Goal: Task Accomplishment & Management: Complete application form

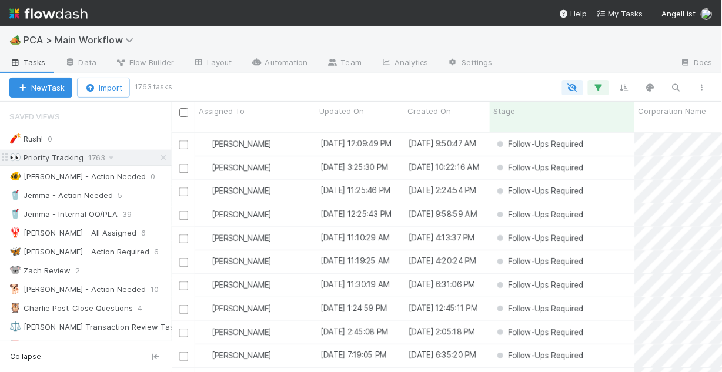
scroll to position [242, 543]
click at [65, 180] on div "🐠 Chris - Action Needed" at bounding box center [77, 176] width 136 height 15
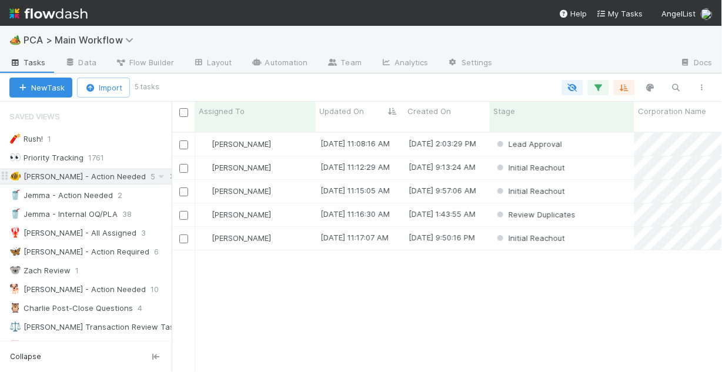
click at [167, 176] on icon at bounding box center [173, 177] width 12 height 8
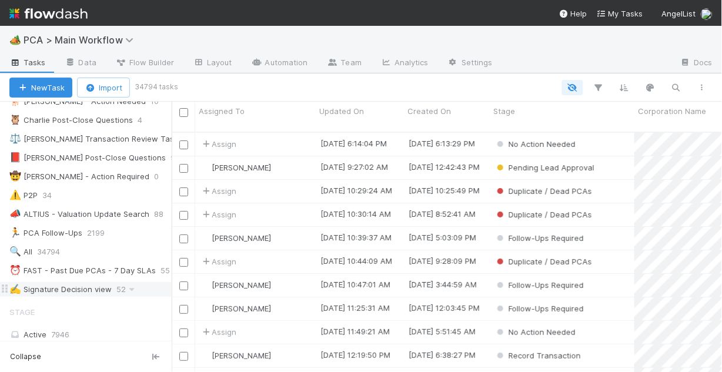
scroll to position [235, 0]
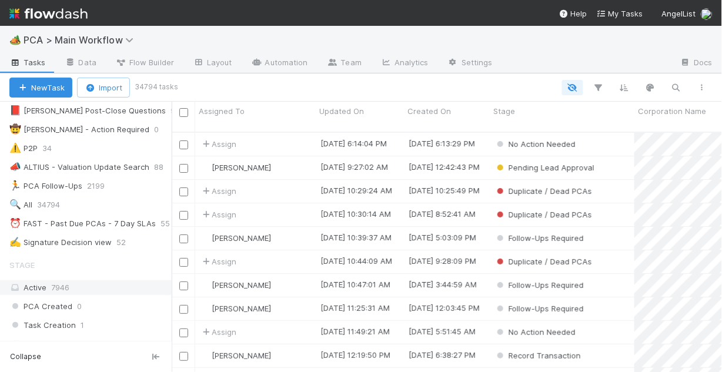
click at [37, 284] on div "Active 7946" at bounding box center [88, 287] width 159 height 15
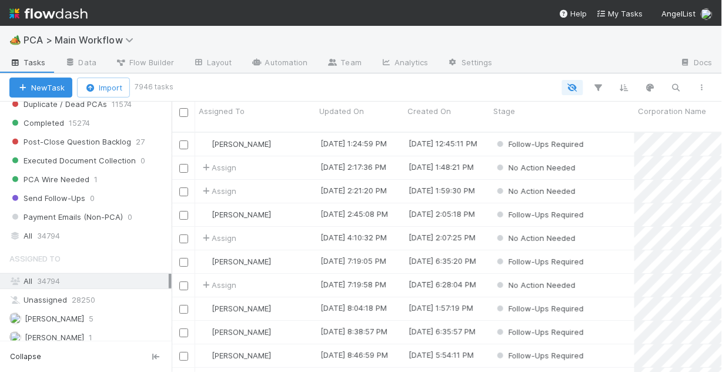
scroll to position [1270, 0]
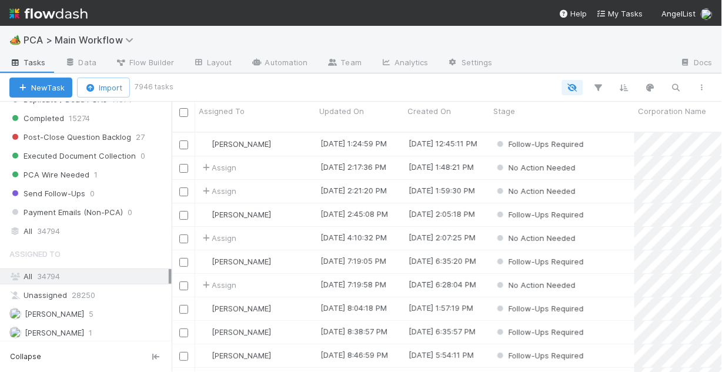
click at [59, 226] on span "34794" at bounding box center [48, 231] width 23 height 15
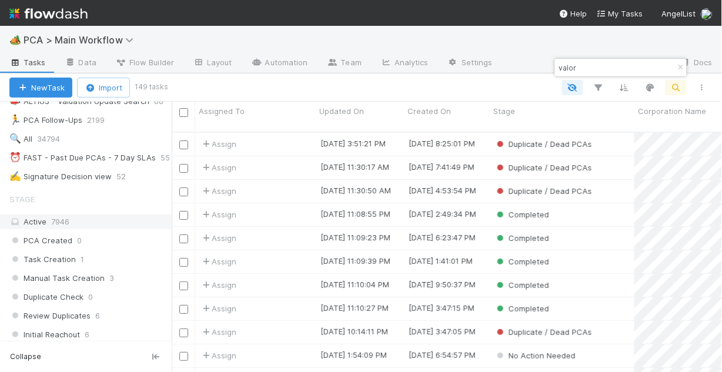
scroll to position [282, 0]
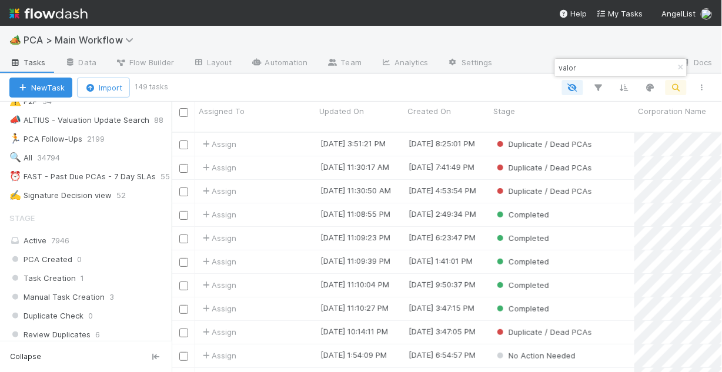
drag, startPoint x: 578, startPoint y: 68, endPoint x: 568, endPoint y: 65, distance: 10.3
click at [568, 65] on input "valor" at bounding box center [616, 68] width 118 height 14
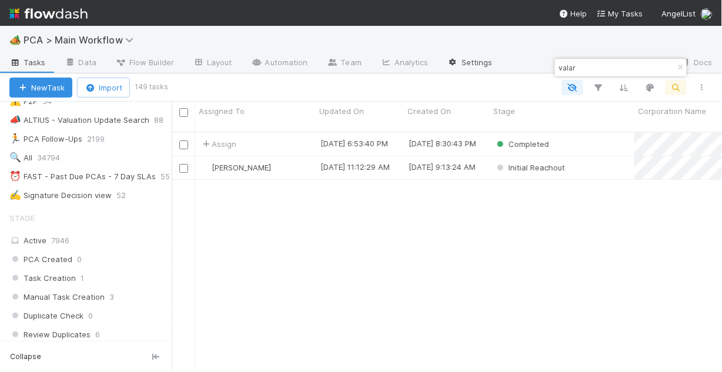
scroll to position [242, 543]
type input "valar"
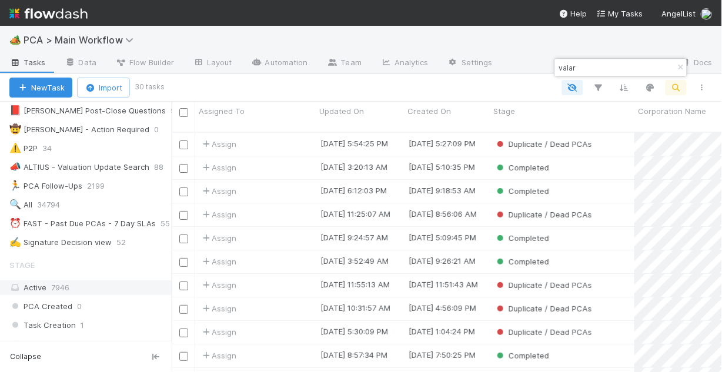
scroll to position [282, 0]
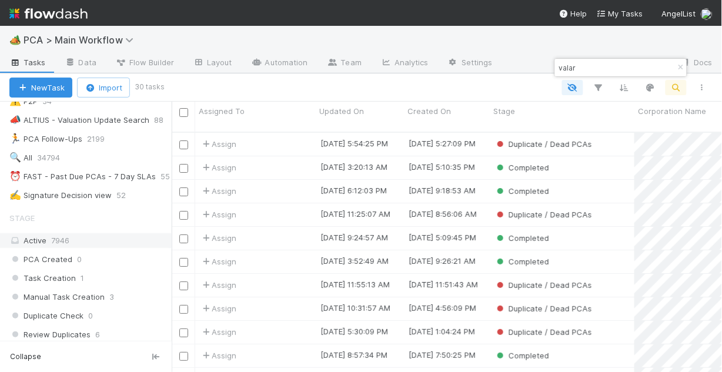
click at [69, 242] on div "Active 7946" at bounding box center [88, 240] width 159 height 15
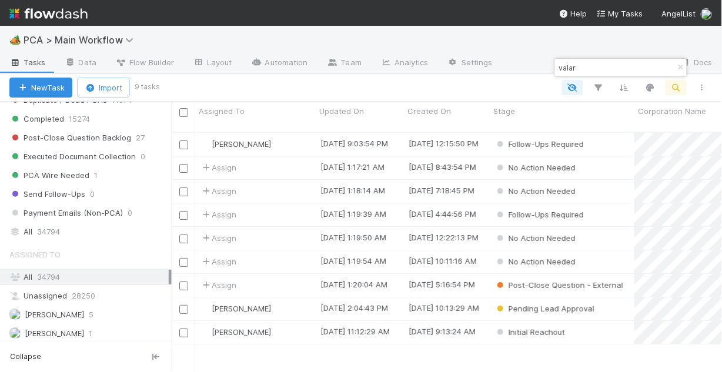
scroll to position [242, 543]
click at [290, 323] on div "[PERSON_NAME]" at bounding box center [255, 332] width 120 height 23
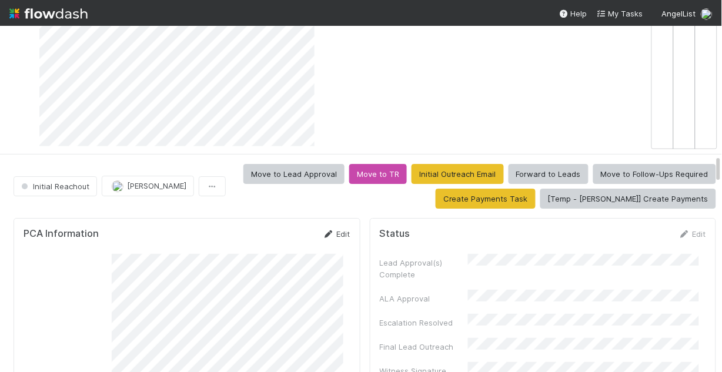
click at [326, 232] on icon at bounding box center [329, 234] width 12 height 8
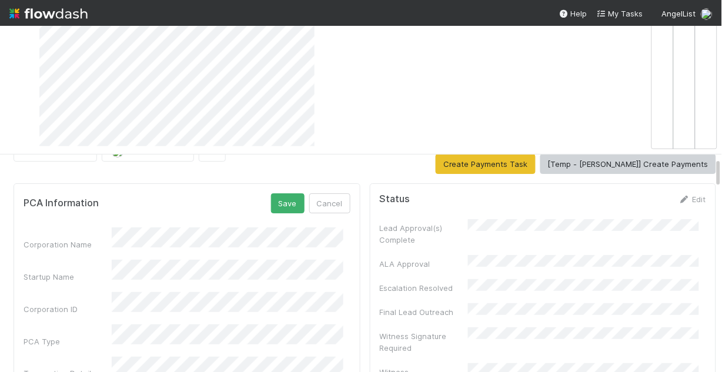
scroll to position [47, 0]
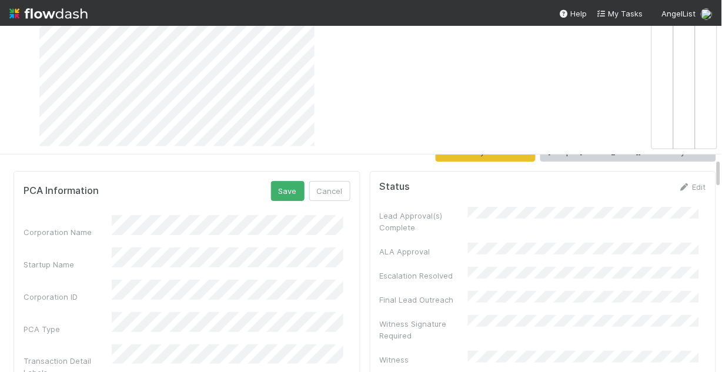
click at [717, 225] on div "🏕️ PCA > Main Workflow Tasks Data Flow Builder Layout Automation Team Analytics…" at bounding box center [361, 199] width 722 height 346
click at [90, 249] on div "Startup Name" at bounding box center [183, 258] width 327 height 23
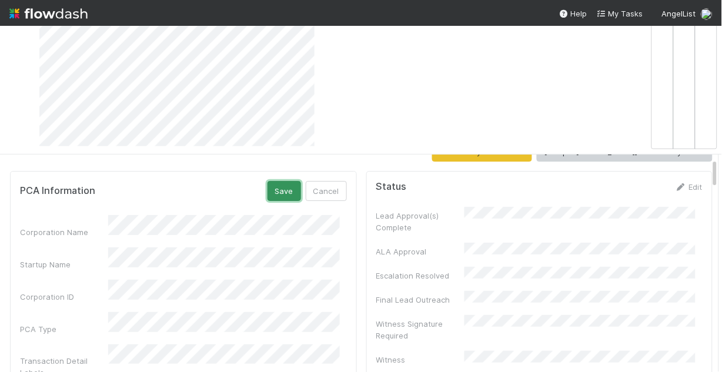
click at [277, 192] on button "Save" at bounding box center [284, 191] width 34 height 20
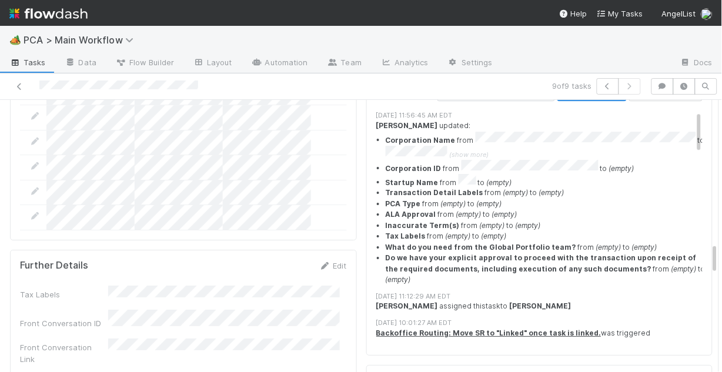
scroll to position [1693, 0]
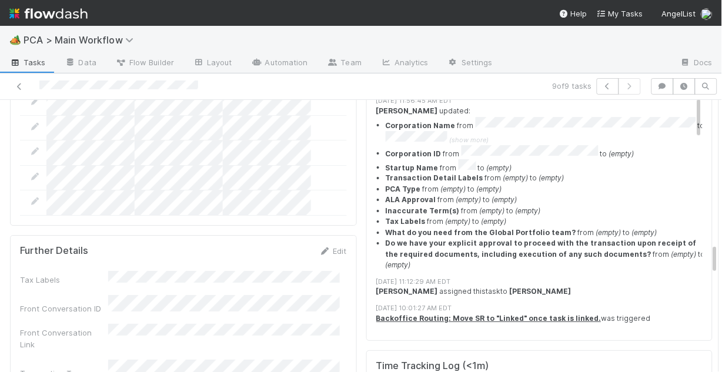
drag, startPoint x: 331, startPoint y: 202, endPoint x: 284, endPoint y: 222, distance: 51.3
click at [330, 246] on link "Edit" at bounding box center [333, 250] width 28 height 9
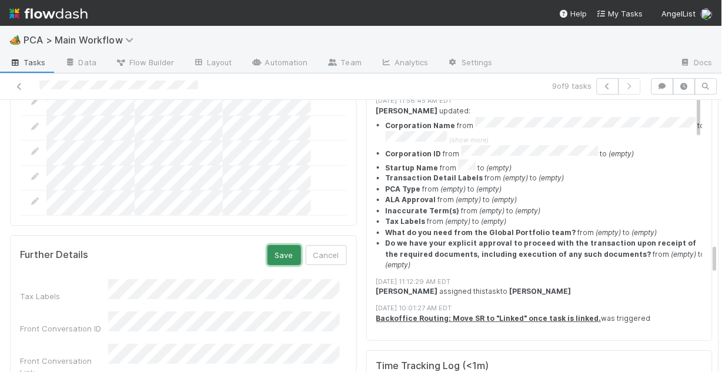
click at [287, 245] on button "Save" at bounding box center [284, 255] width 34 height 20
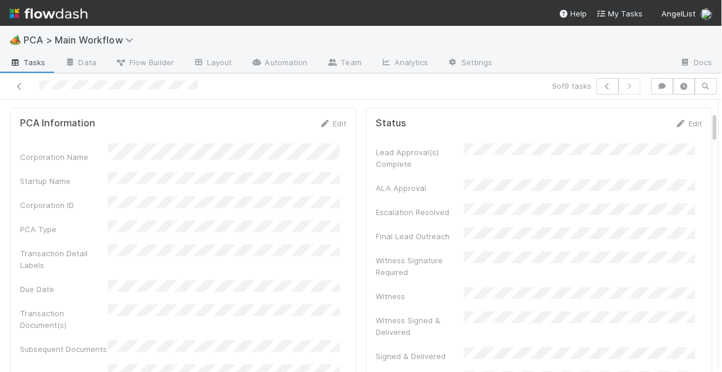
scroll to position [0, 0]
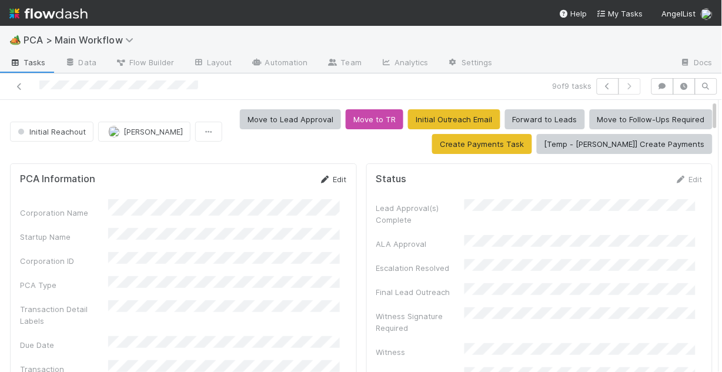
click at [333, 178] on link "Edit" at bounding box center [333, 179] width 28 height 9
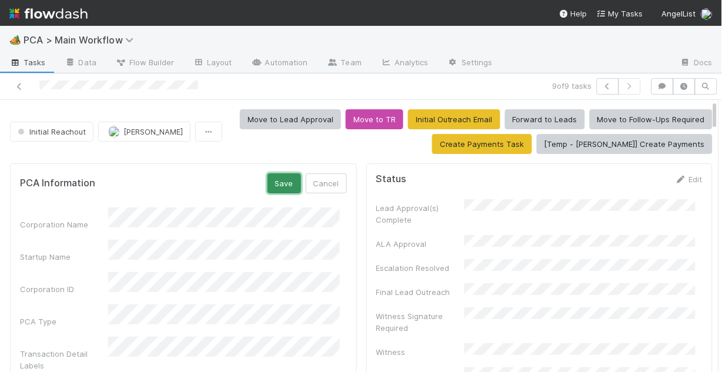
drag, startPoint x: 273, startPoint y: 187, endPoint x: 259, endPoint y: 195, distance: 16.0
click at [271, 186] on button "Save" at bounding box center [284, 183] width 34 height 20
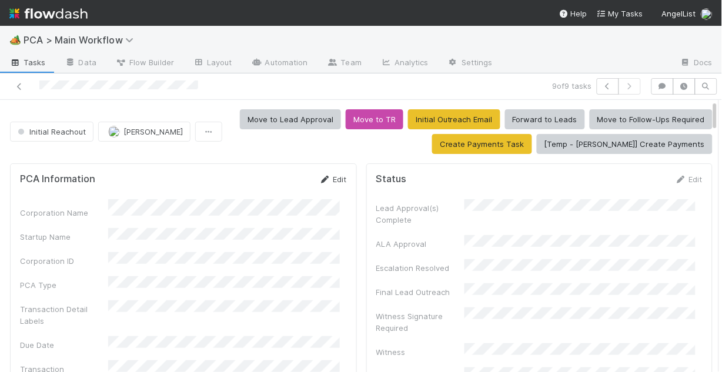
click at [331, 178] on link "Edit" at bounding box center [333, 179] width 28 height 9
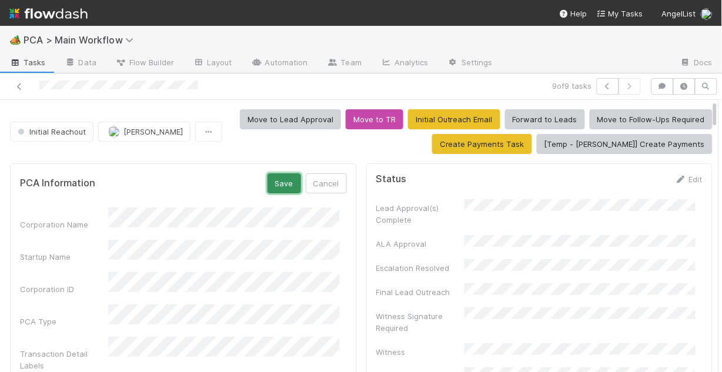
click at [274, 180] on button "Save" at bounding box center [284, 183] width 34 height 20
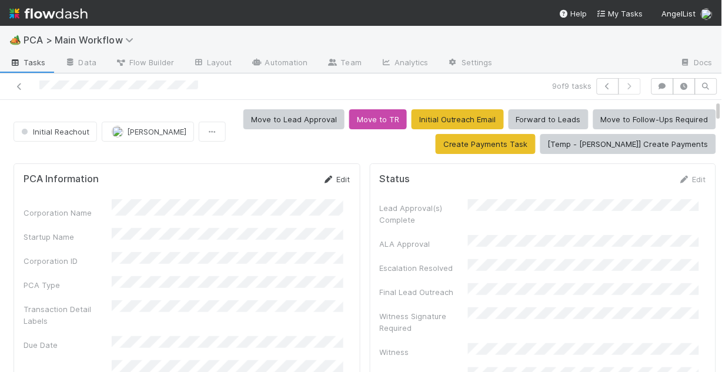
click at [334, 179] on link "Edit" at bounding box center [337, 179] width 28 height 9
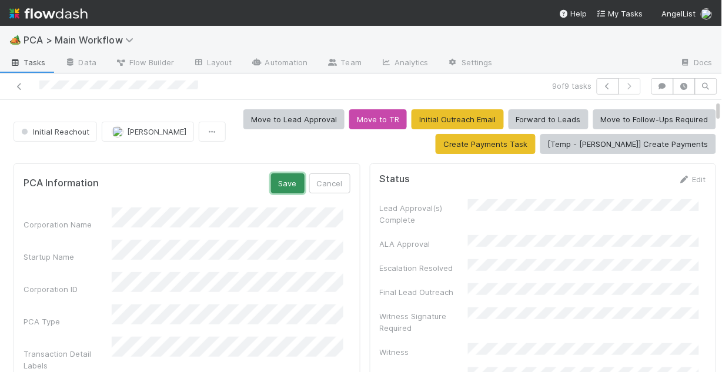
drag, startPoint x: 288, startPoint y: 182, endPoint x: 283, endPoint y: 192, distance: 10.8
click at [287, 182] on button "Save" at bounding box center [288, 183] width 34 height 20
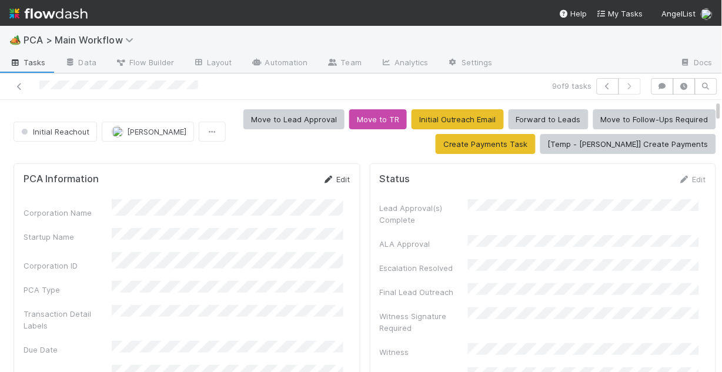
click at [333, 176] on link "Edit" at bounding box center [337, 179] width 28 height 9
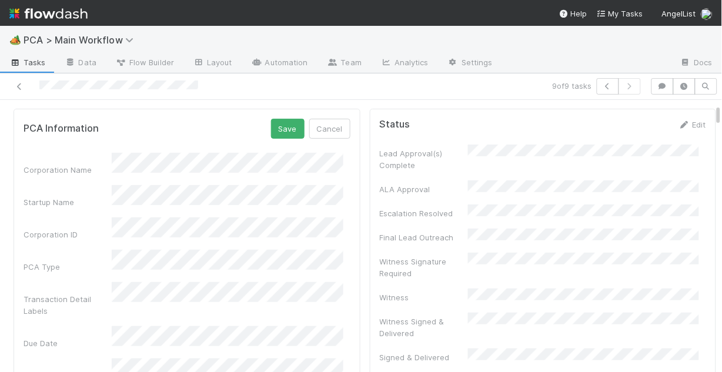
scroll to position [94, 0]
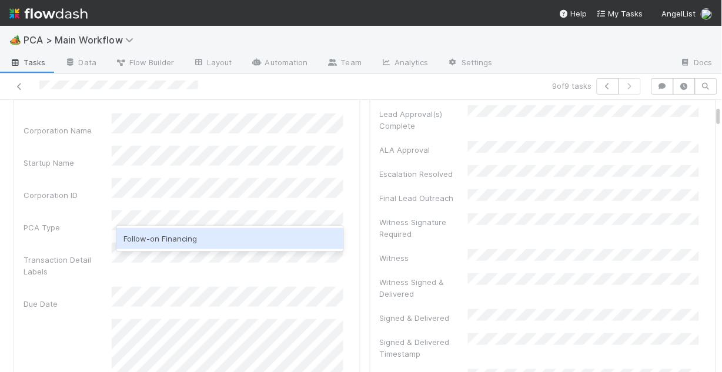
click at [193, 243] on div "Follow-on Financing" at bounding box center [229, 238] width 227 height 21
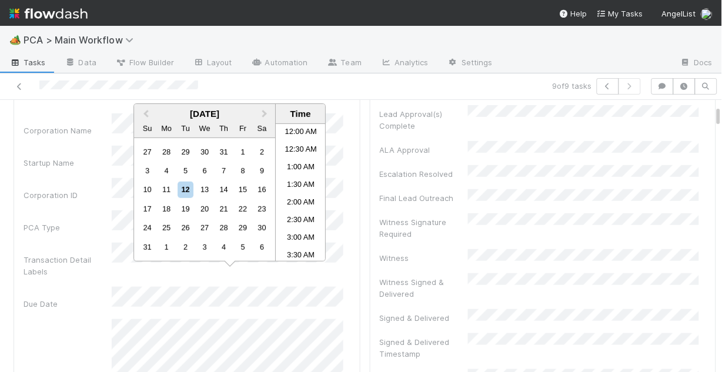
scroll to position [363, 0]
click at [220, 186] on div "14" at bounding box center [224, 190] width 16 height 16
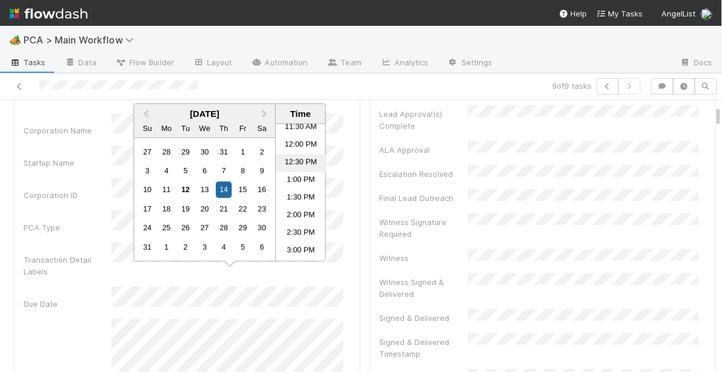
scroll to position [457, 0]
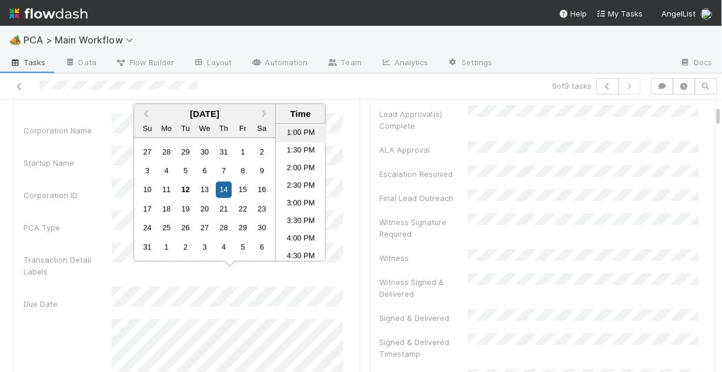
click at [290, 132] on li "1:00 PM" at bounding box center [301, 134] width 50 height 18
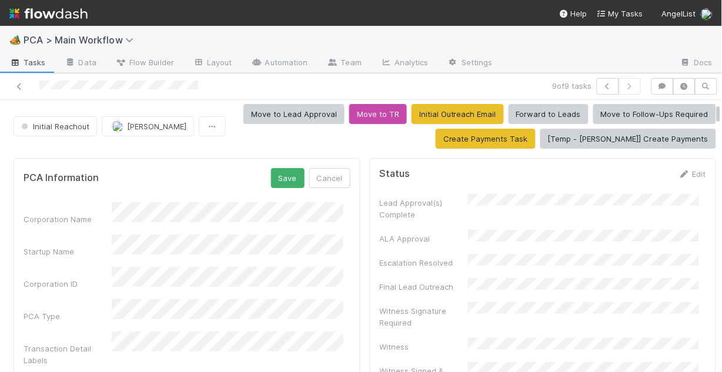
scroll to position [0, 0]
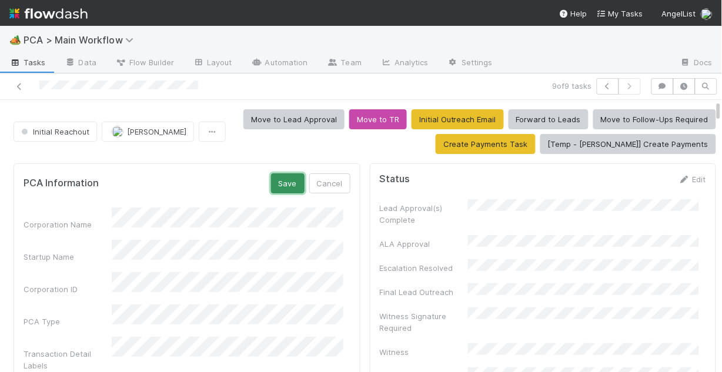
drag, startPoint x: 289, startPoint y: 181, endPoint x: 281, endPoint y: 170, distance: 13.1
click at [289, 180] on button "Save" at bounding box center [288, 183] width 34 height 20
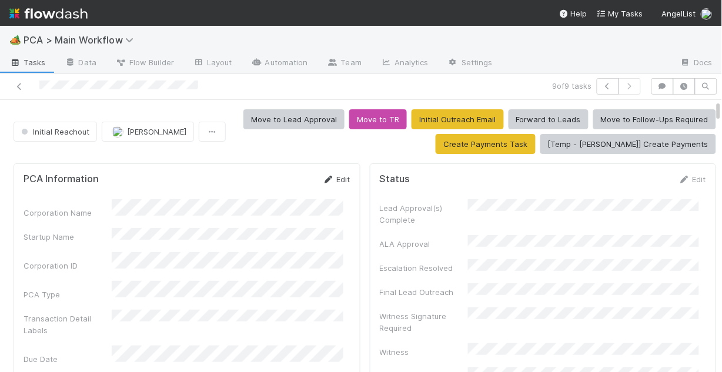
click at [332, 175] on link "Edit" at bounding box center [337, 179] width 28 height 9
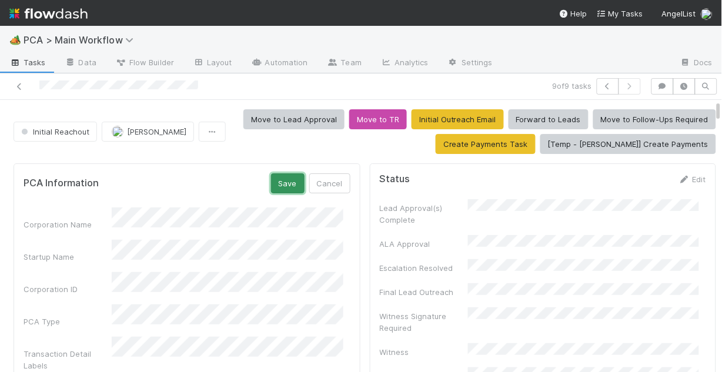
click at [292, 176] on button "Save" at bounding box center [288, 183] width 34 height 20
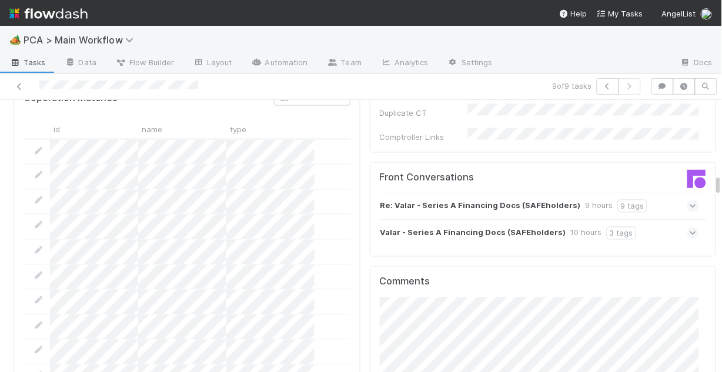
scroll to position [1317, 0]
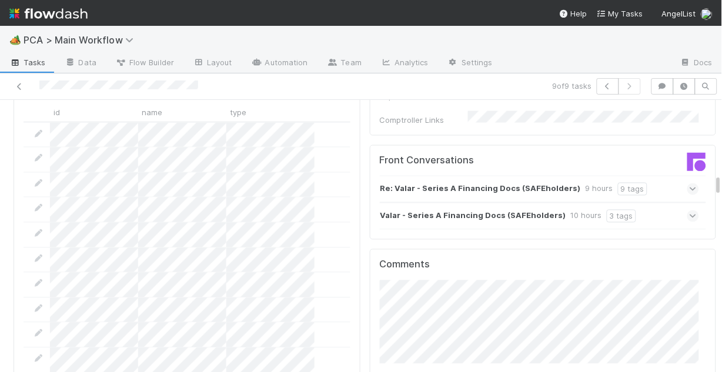
click at [371, 273] on div "Comments Attach files: Choose or drag and drop file(s) Add Comment" at bounding box center [543, 351] width 347 height 205
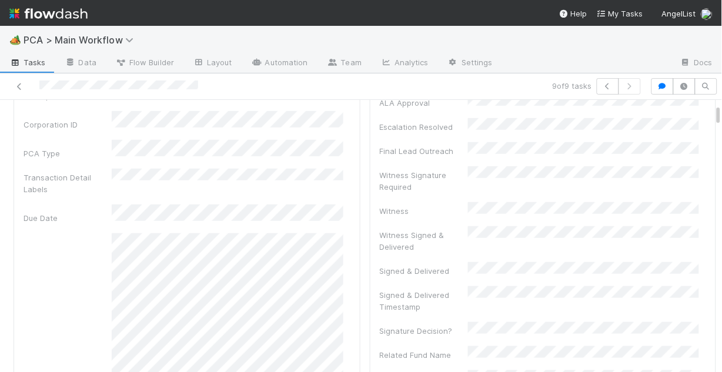
scroll to position [0, 0]
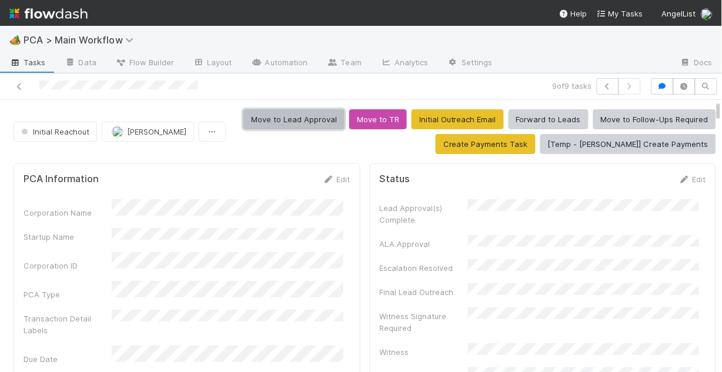
click at [287, 120] on button "Move to Lead Approval" at bounding box center [293, 119] width 101 height 20
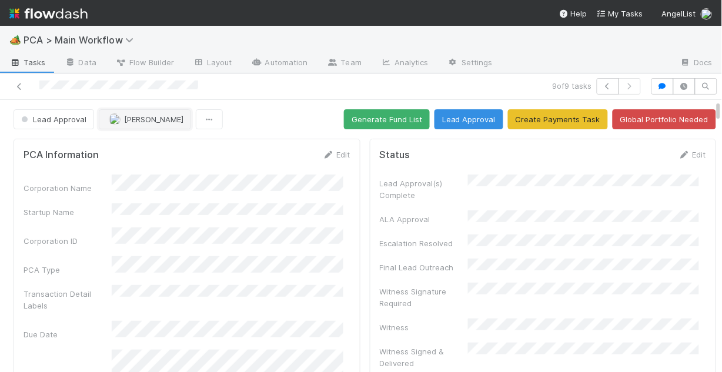
click at [139, 117] on span "[PERSON_NAME]" at bounding box center [153, 119] width 59 height 9
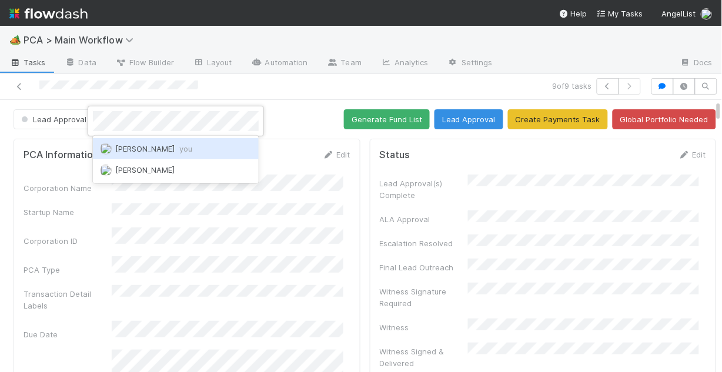
click at [149, 149] on span "Chris DelBianco you" at bounding box center [153, 148] width 77 height 9
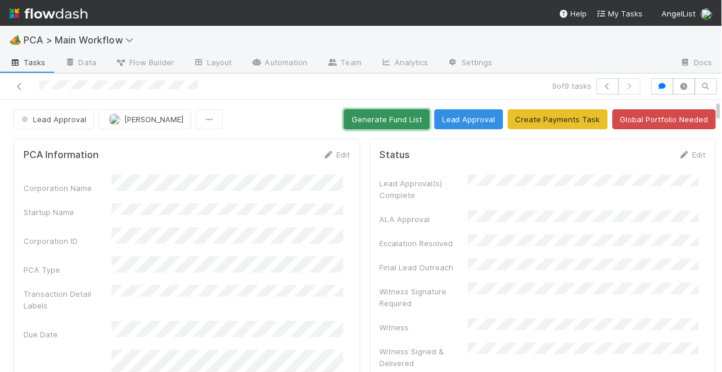
drag, startPoint x: 371, startPoint y: 120, endPoint x: 353, endPoint y: 133, distance: 22.3
click at [371, 120] on button "Generate Fund List" at bounding box center [387, 119] width 86 height 20
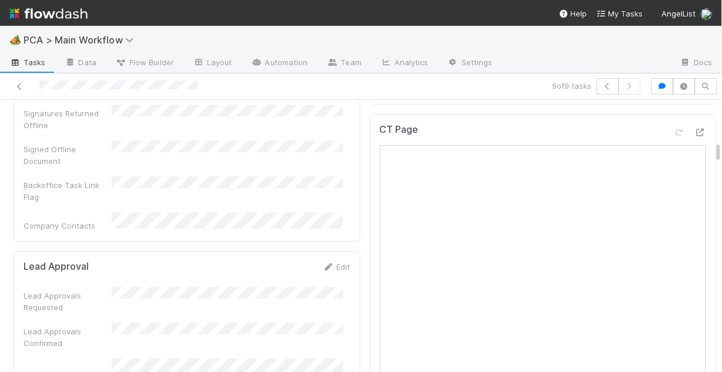
scroll to position [799, 0]
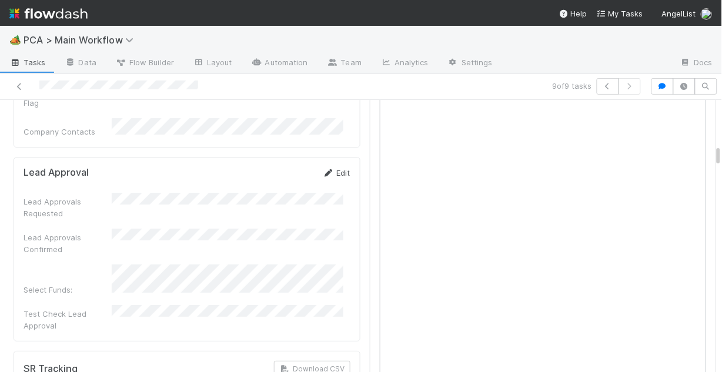
click at [336, 168] on link "Edit" at bounding box center [337, 172] width 28 height 9
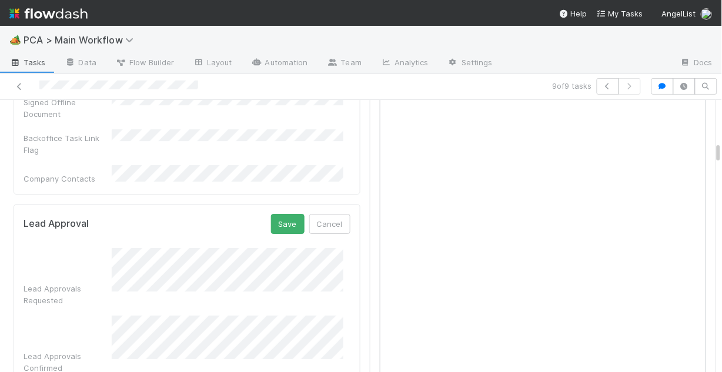
scroll to position [705, 0]
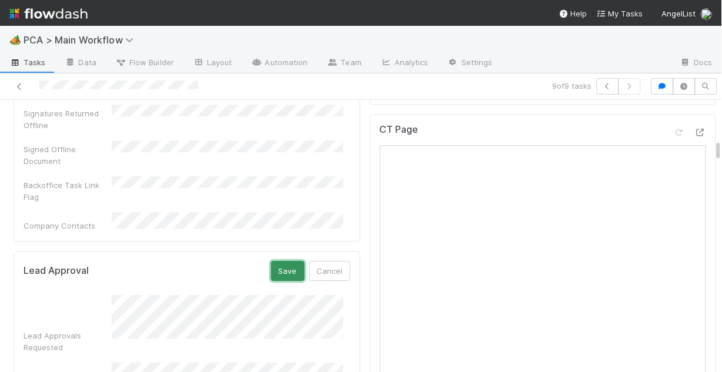
click at [280, 261] on button "Save" at bounding box center [288, 271] width 34 height 20
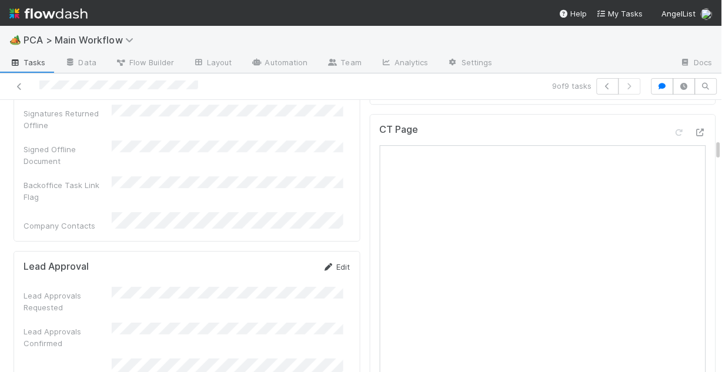
click at [332, 262] on link "Edit" at bounding box center [337, 266] width 28 height 9
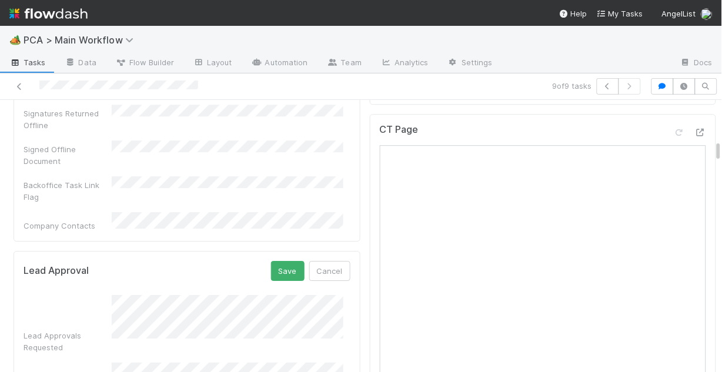
scroll to position [799, 0]
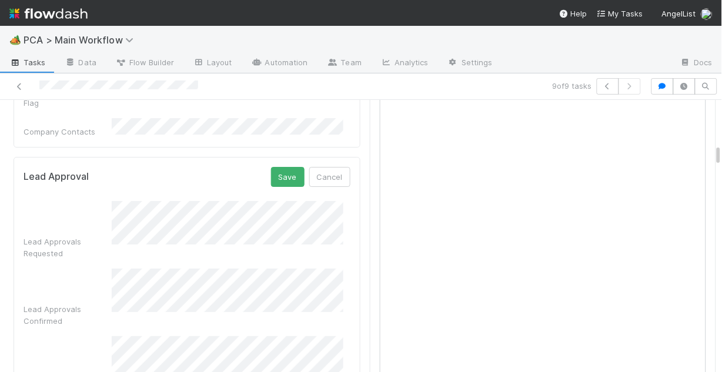
click at [101, 336] on div "Select Funds:" at bounding box center [187, 359] width 327 height 46
drag, startPoint x: 281, startPoint y: 120, endPoint x: 283, endPoint y: 138, distance: 18.4
click at [282, 167] on button "Save" at bounding box center [288, 177] width 34 height 20
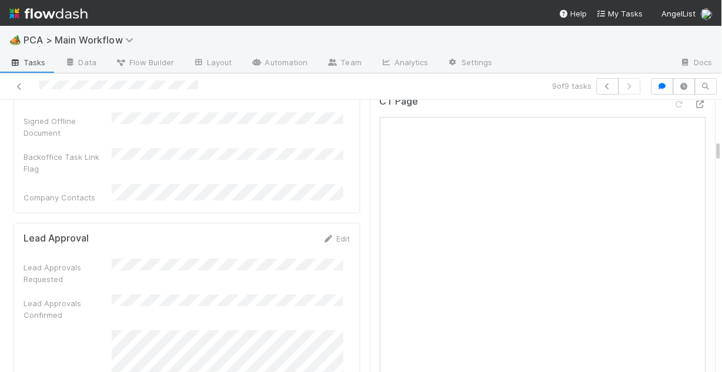
scroll to position [752, 0]
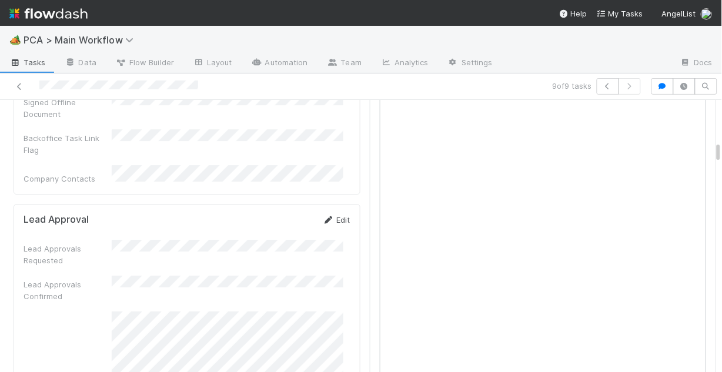
click at [329, 215] on link "Edit" at bounding box center [337, 219] width 28 height 9
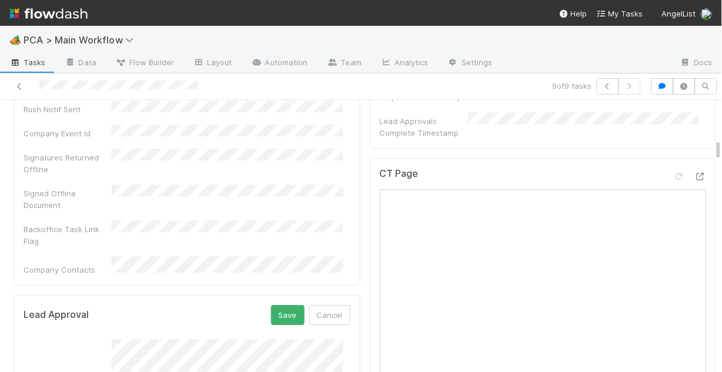
scroll to position [658, 0]
click at [278, 308] on button "Save" at bounding box center [288, 318] width 34 height 20
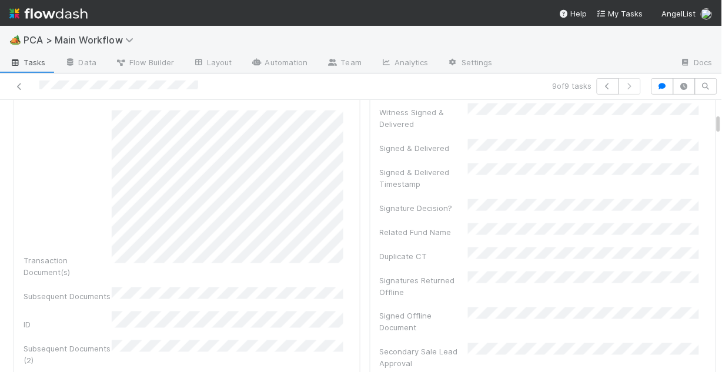
scroll to position [235, 0]
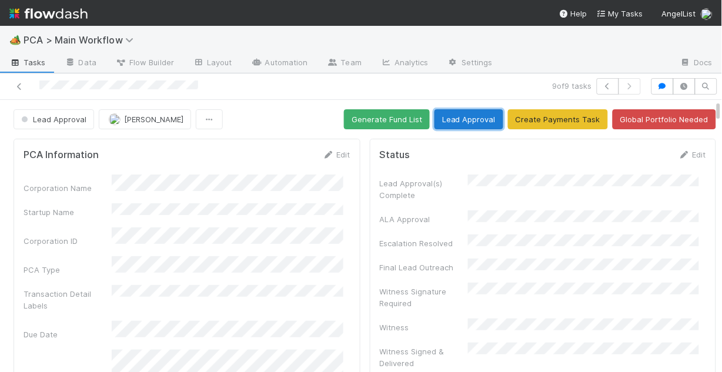
click at [457, 118] on button "Lead Approval" at bounding box center [468, 119] width 69 height 20
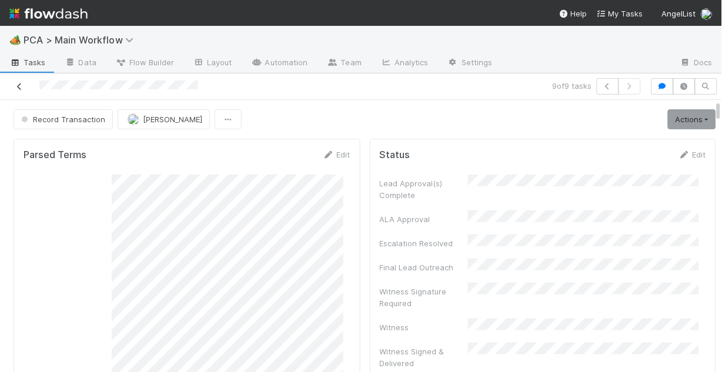
click at [24, 85] on icon at bounding box center [20, 87] width 12 height 8
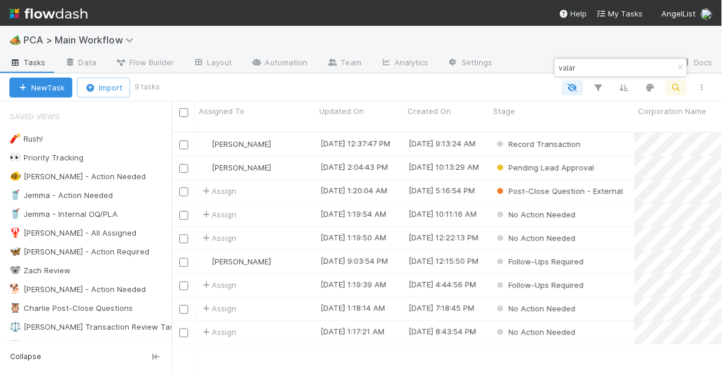
scroll to position [242, 543]
click at [68, 178] on div "🐠 [PERSON_NAME] - Action Needed" at bounding box center [77, 176] width 136 height 15
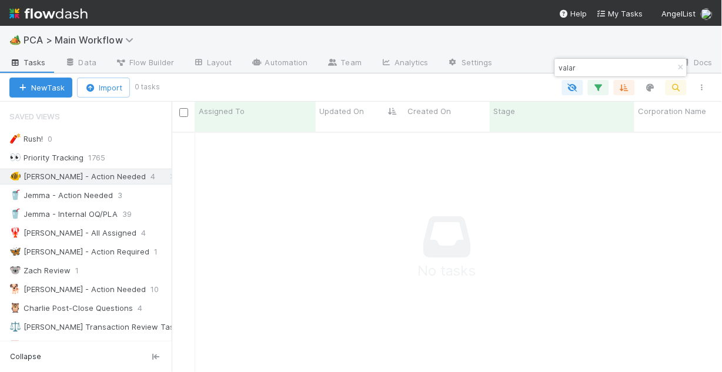
scroll to position [235, 543]
click at [680, 64] on icon "button" at bounding box center [681, 67] width 12 height 7
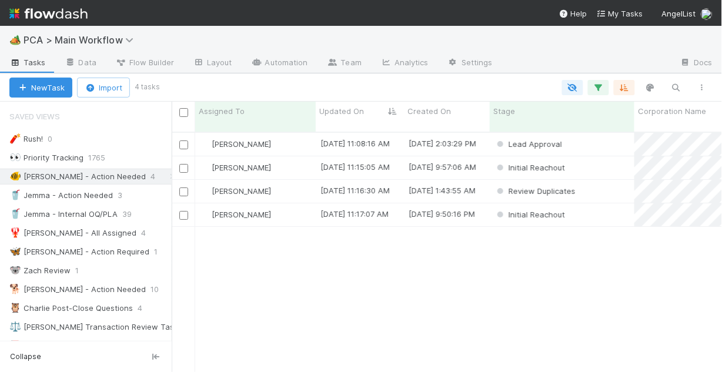
scroll to position [242, 543]
click at [292, 133] on div "[PERSON_NAME]" at bounding box center [255, 144] width 120 height 23
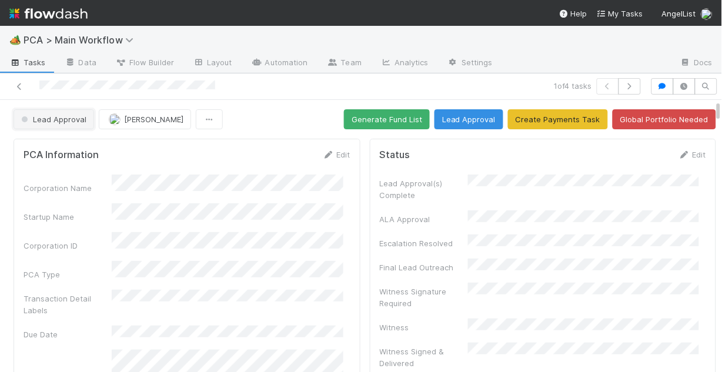
click at [50, 122] on span "Lead Approval" at bounding box center [53, 119] width 68 height 9
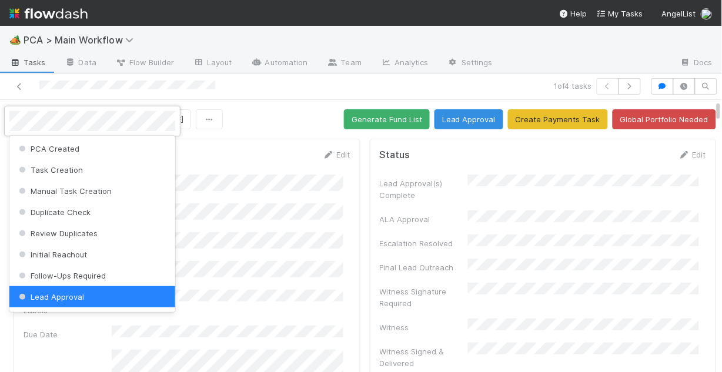
scroll to position [2, 0]
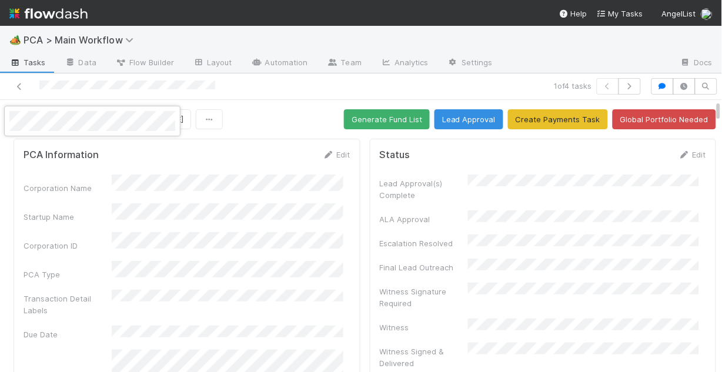
click at [207, 149] on div at bounding box center [361, 186] width 722 height 372
click at [158, 117] on span "[PERSON_NAME]" at bounding box center [153, 119] width 59 height 9
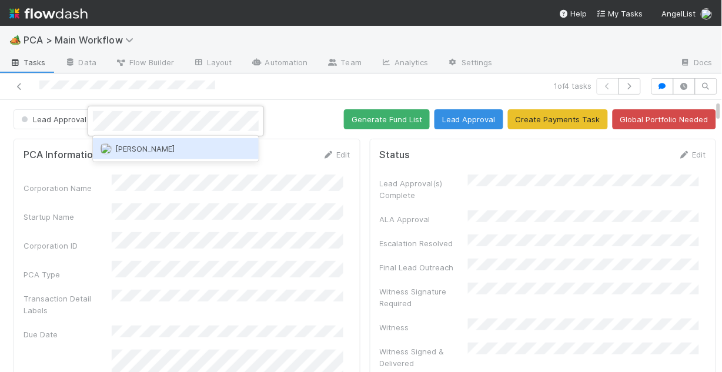
click at [176, 143] on div "[PERSON_NAME]" at bounding box center [176, 148] width 166 height 21
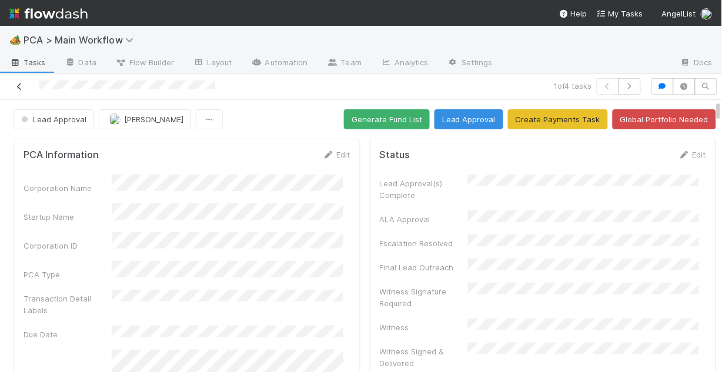
click at [18, 88] on icon at bounding box center [20, 87] width 12 height 8
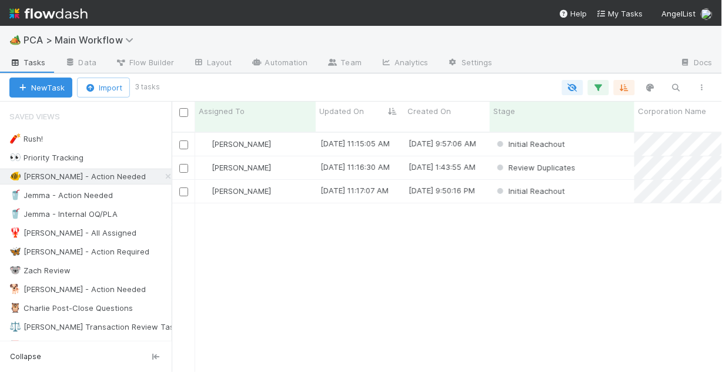
scroll to position [242, 543]
click at [290, 134] on div "[PERSON_NAME]" at bounding box center [255, 144] width 120 height 23
